Goal: Obtain resource: Obtain resource

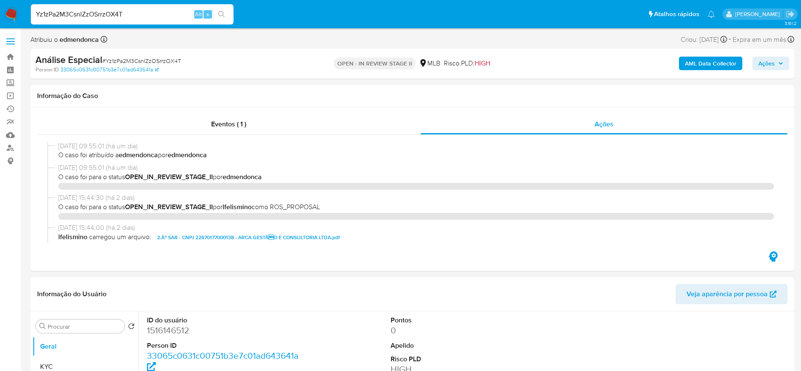
select select "10"
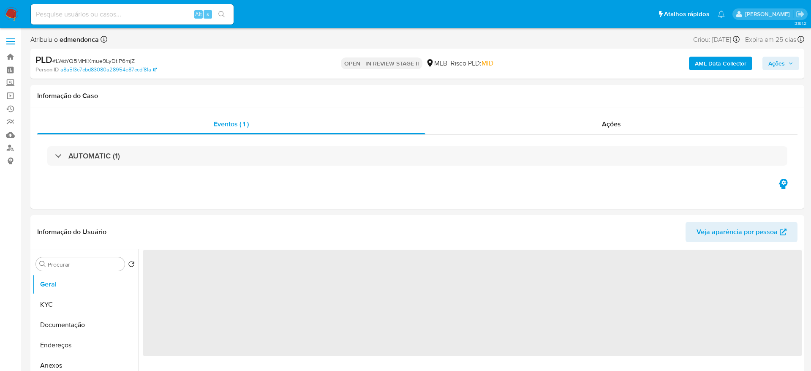
select select "10"
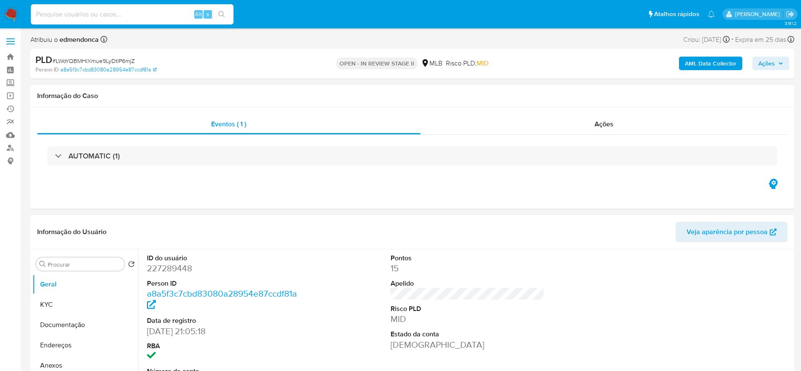
click at [143, 15] on input at bounding box center [132, 14] width 203 height 11
paste input "RLrUcwS2yrBNiixJJMj0TIKl"
type input "RLrUcwS2yrBNiixJJMj0TIKl"
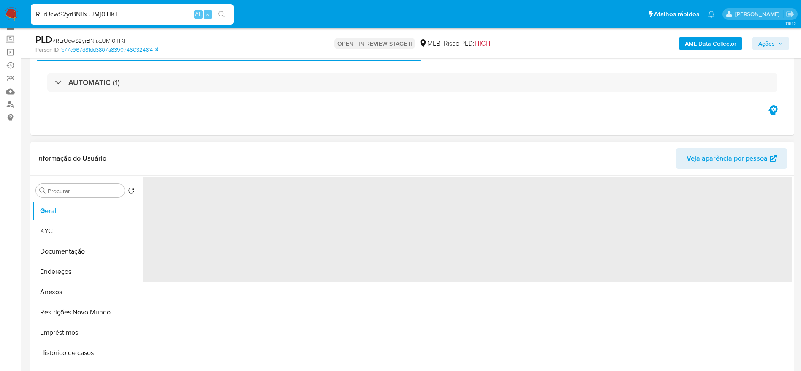
scroll to position [63, 0]
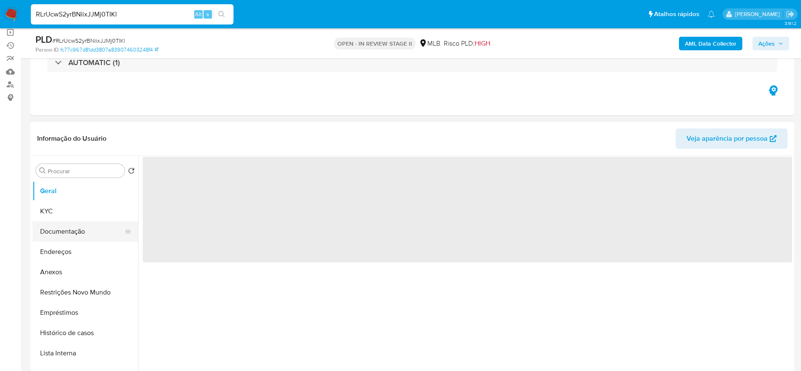
click at [59, 228] on button "Documentação" at bounding box center [82, 231] width 99 height 20
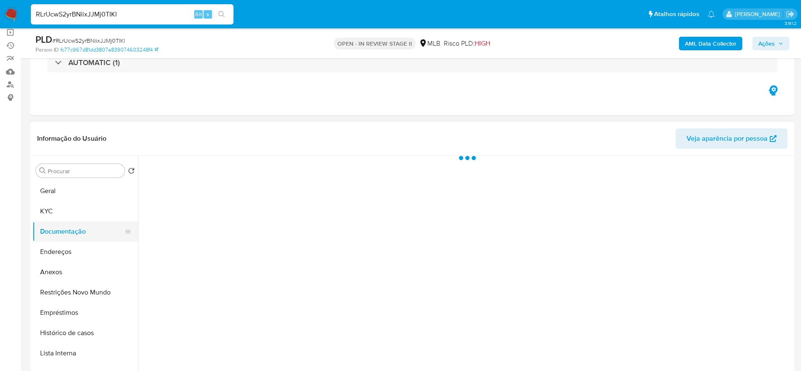
select select "10"
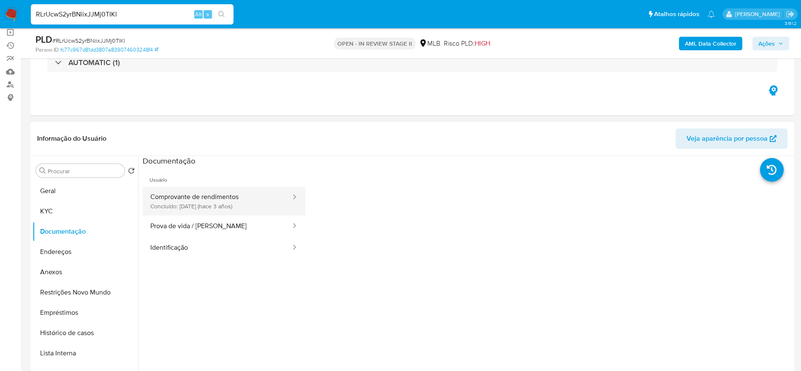
click at [233, 199] on button "Comprovante de rendimentos Concluído: [DATE] (hace 3 años)" at bounding box center [217, 201] width 149 height 29
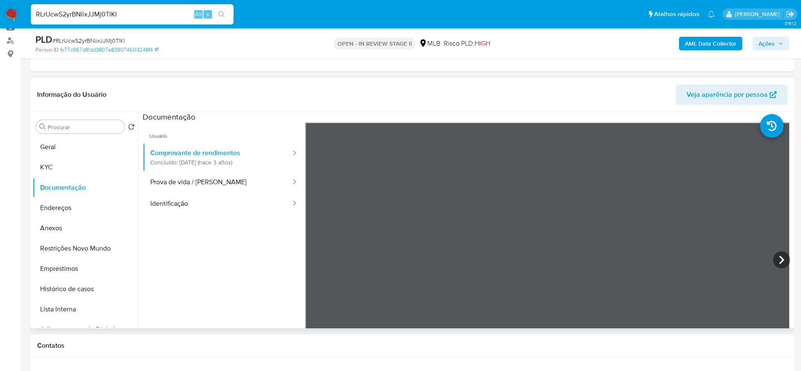
scroll to position [127, 0]
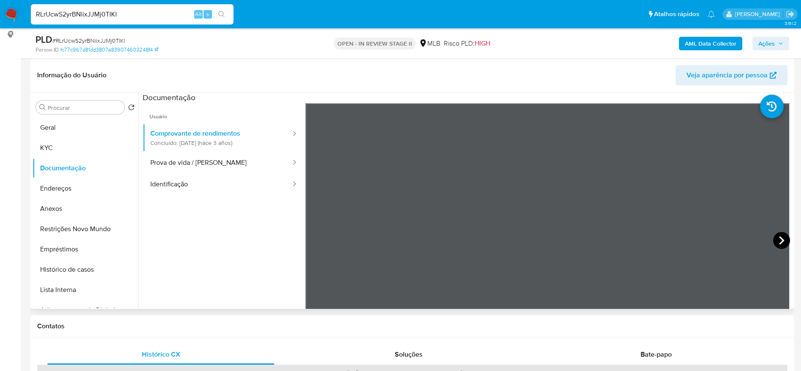
click at [775, 238] on icon at bounding box center [781, 240] width 17 height 17
